Goal: Task Accomplishment & Management: Manage account settings

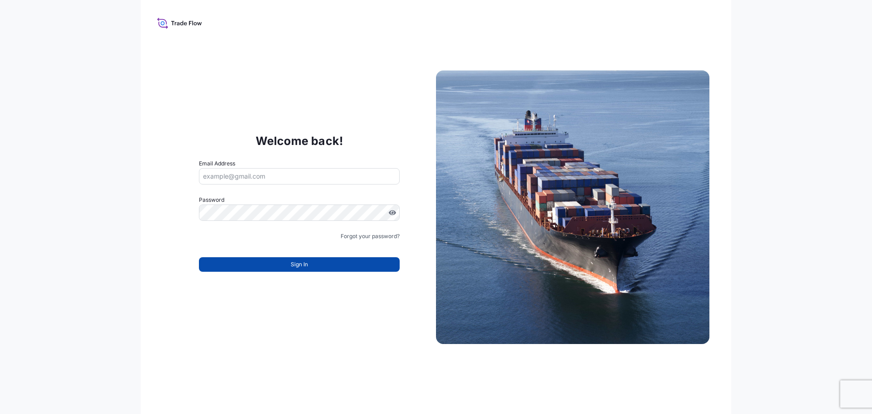
click at [301, 267] on span "Sign In" at bounding box center [299, 264] width 17 height 9
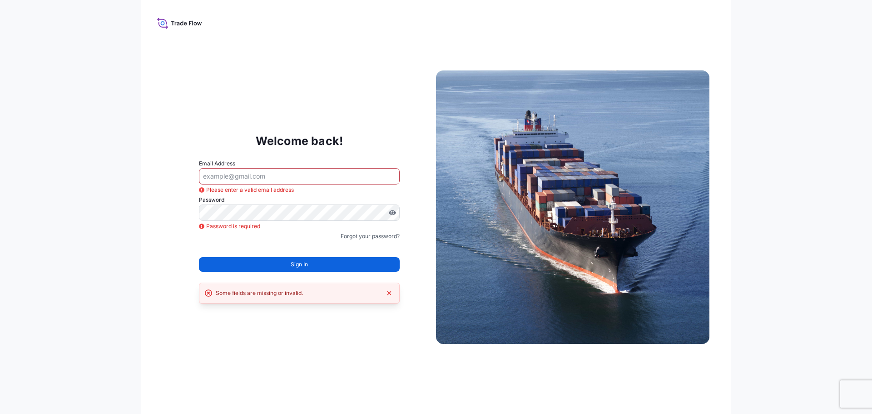
click at [240, 178] on input "Email Address" at bounding box center [299, 176] width 201 height 16
click at [158, 232] on div "Welcome back! Email Address Please enter a valid email address Password Passwor…" at bounding box center [436, 207] width 590 height 414
